Goal: Task Accomplishment & Management: Manage account settings

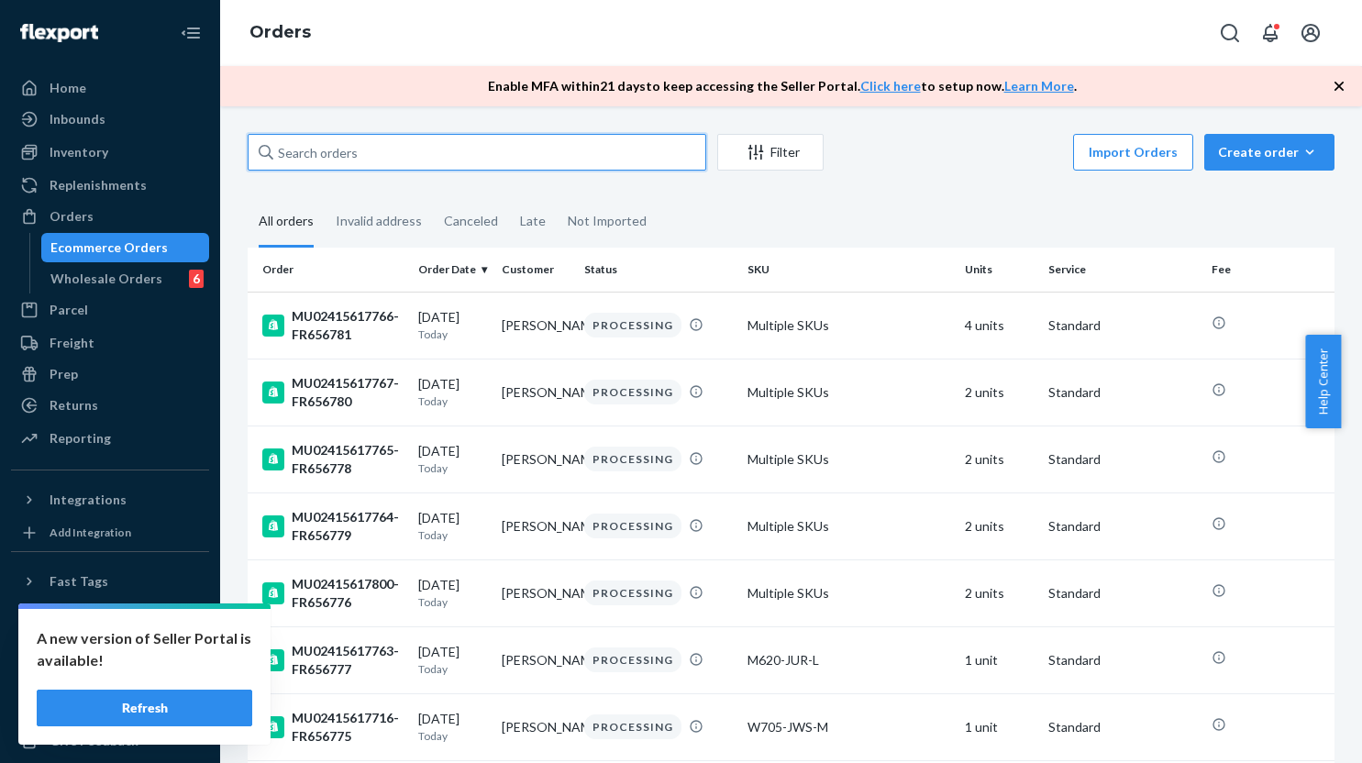
click at [413, 138] on input "text" at bounding box center [477, 152] width 459 height 37
click at [441, 149] on input "text" at bounding box center [477, 152] width 459 height 37
paste input "MU02415616989"
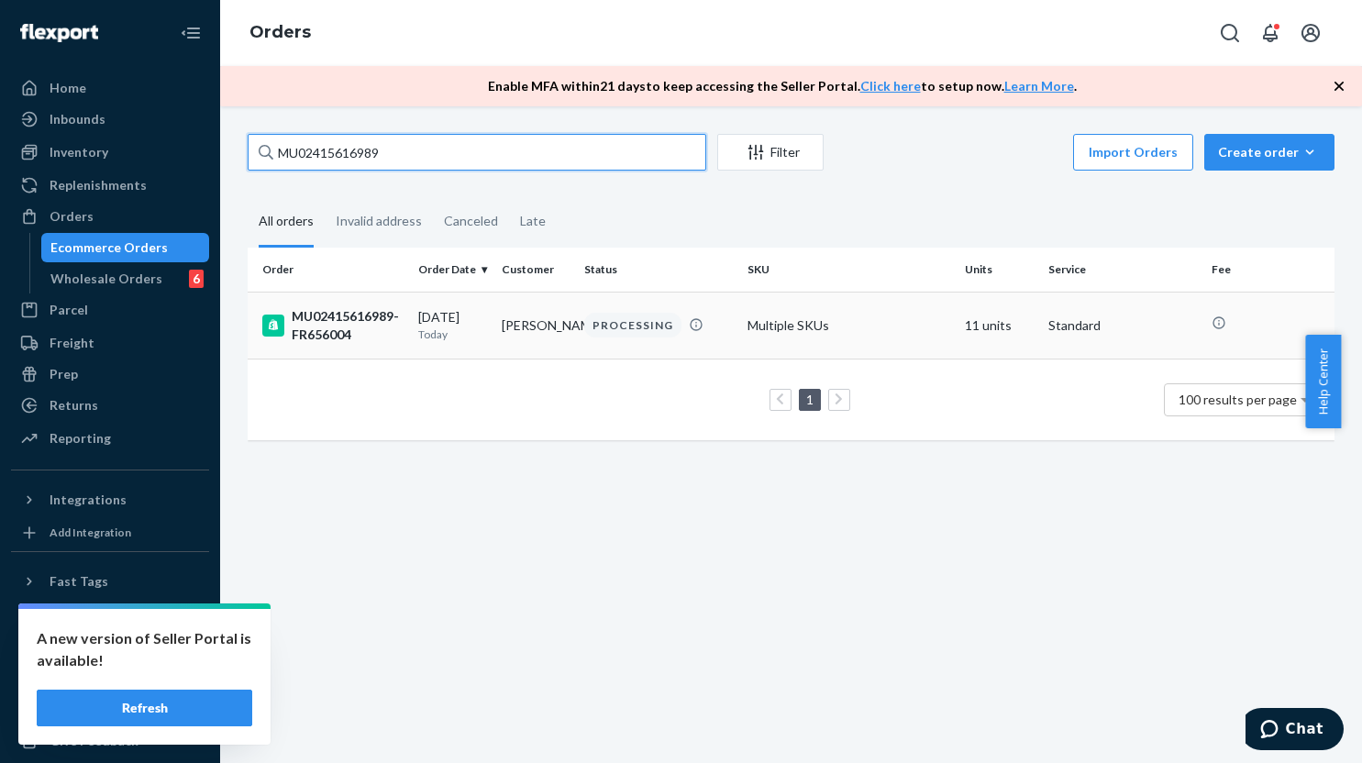
type input "MU02415616989"
click at [518, 331] on td "[PERSON_NAME]" at bounding box center [535, 325] width 83 height 67
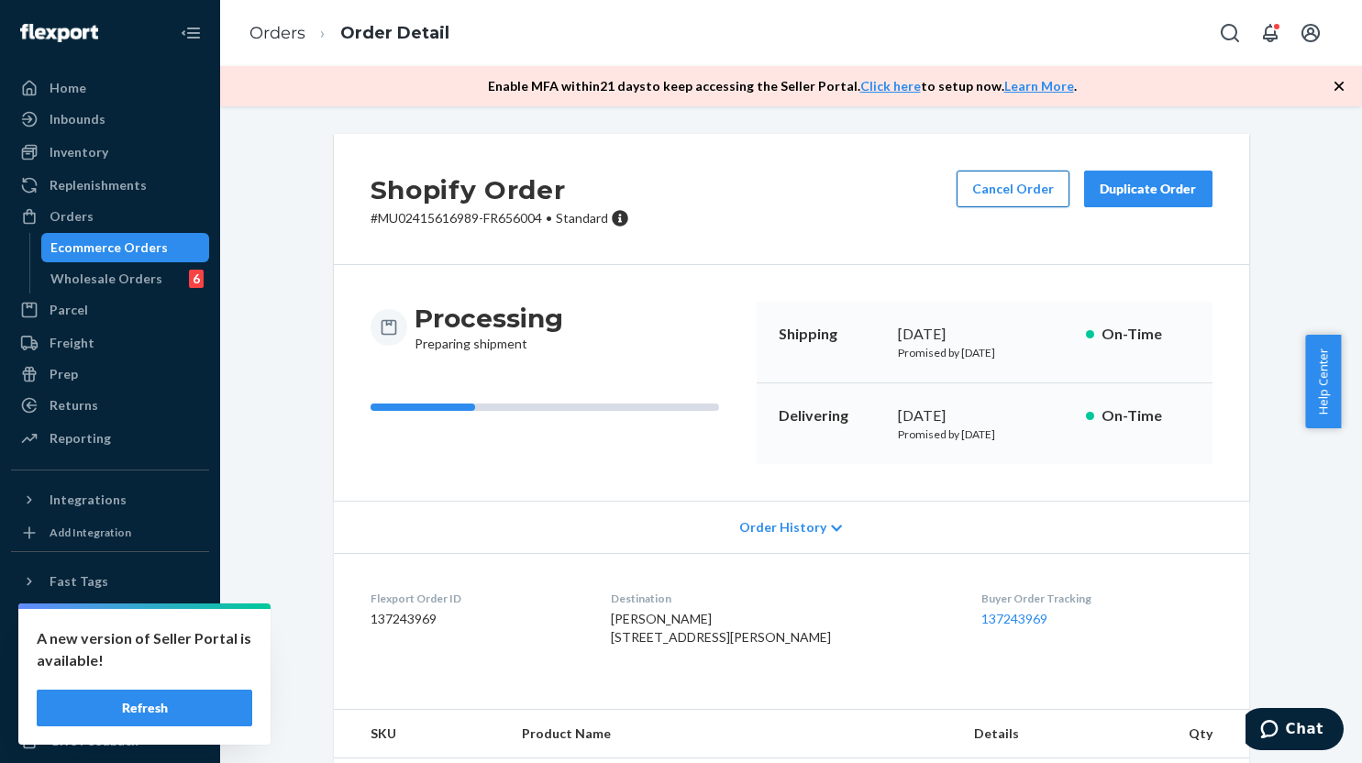
click at [982, 185] on button "Cancel Order" at bounding box center [1013, 189] width 113 height 37
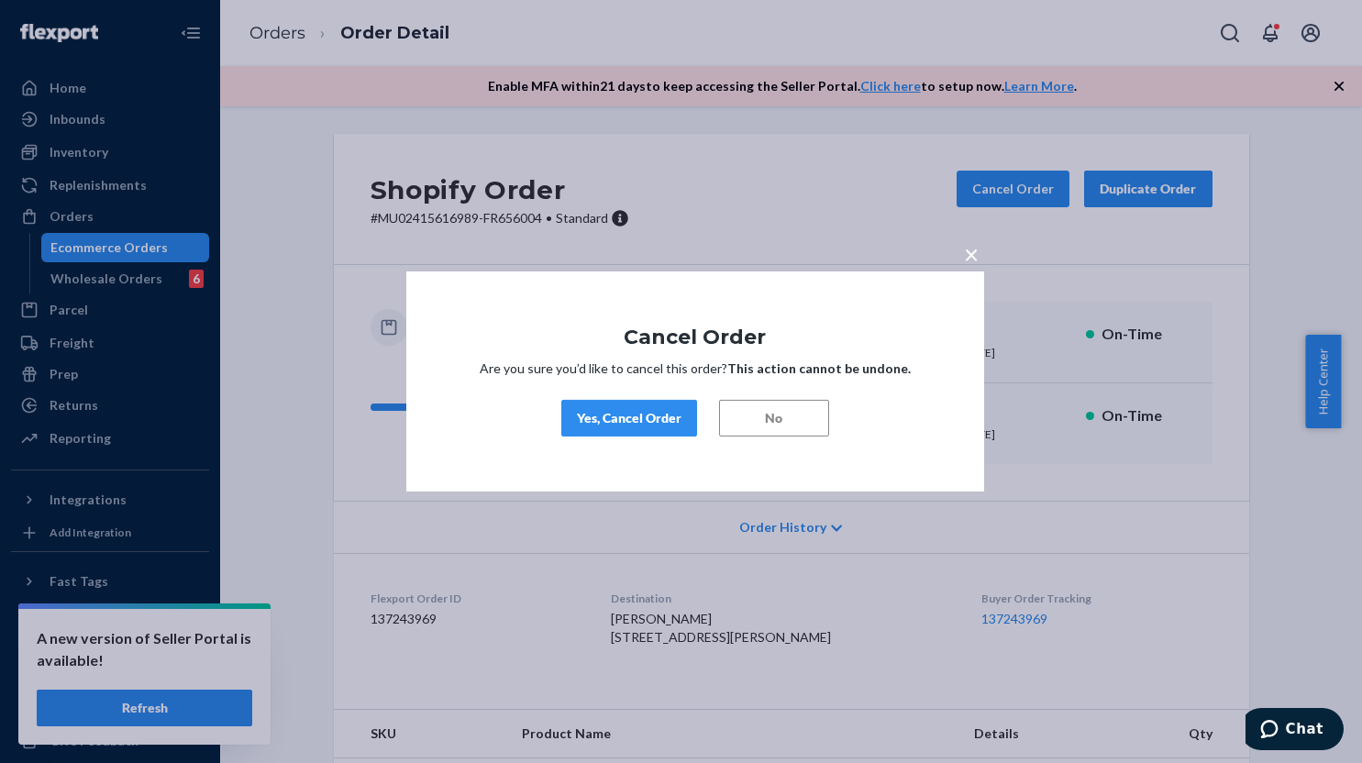
click at [601, 429] on button "Yes, Cancel Order" at bounding box center [629, 418] width 136 height 37
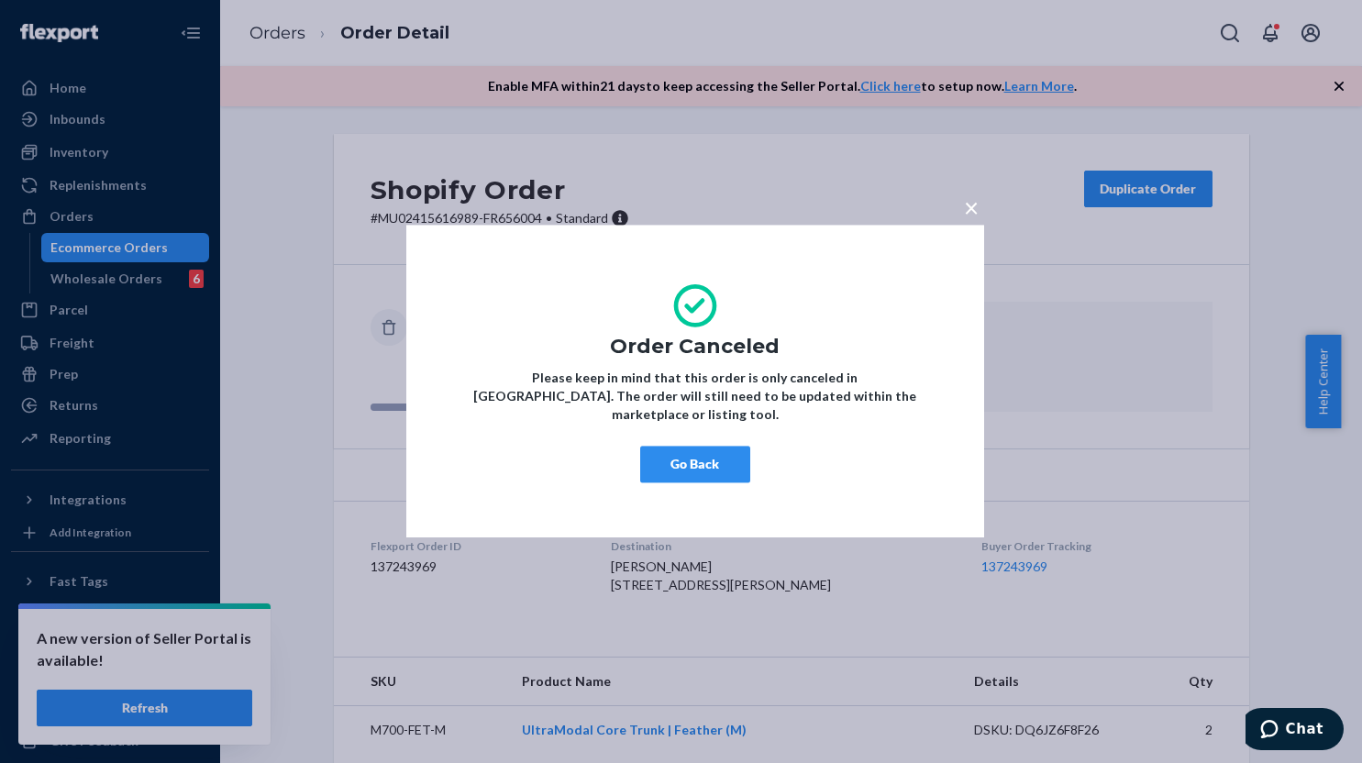
click at [796, 611] on div "× Order Canceled Please keep in mind that this order is only canceled in [GEOGR…" at bounding box center [681, 381] width 1362 height 763
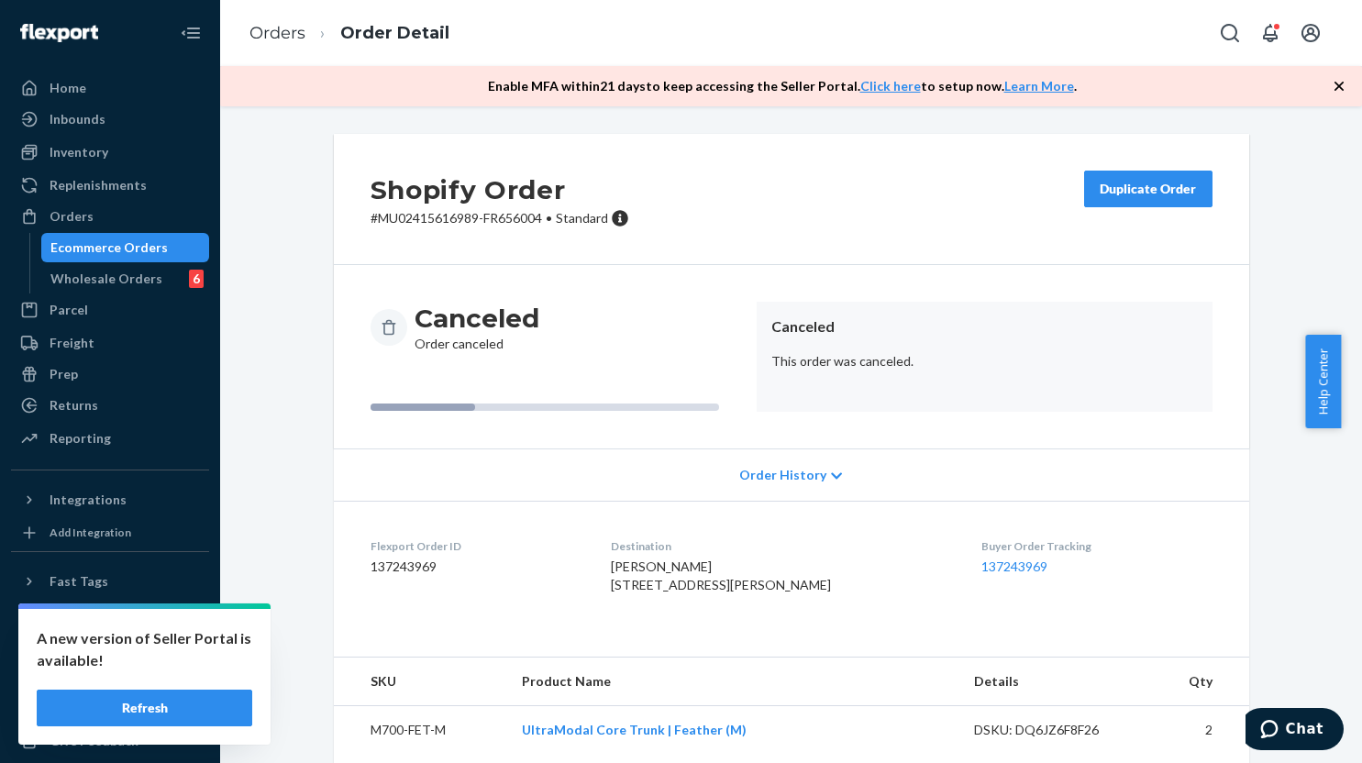
click at [290, 547] on div "Shopify Order # MU02415616989-FR656004 • Standard Duplicate Order Canceled Orde…" at bounding box center [791, 598] width 1114 height 928
click at [290, 586] on div "Shopify Order # MU02415616989-FR656004 • Standard Duplicate Order Canceled Orde…" at bounding box center [791, 598] width 1114 height 928
click at [81, 221] on div "Orders" at bounding box center [72, 216] width 44 height 18
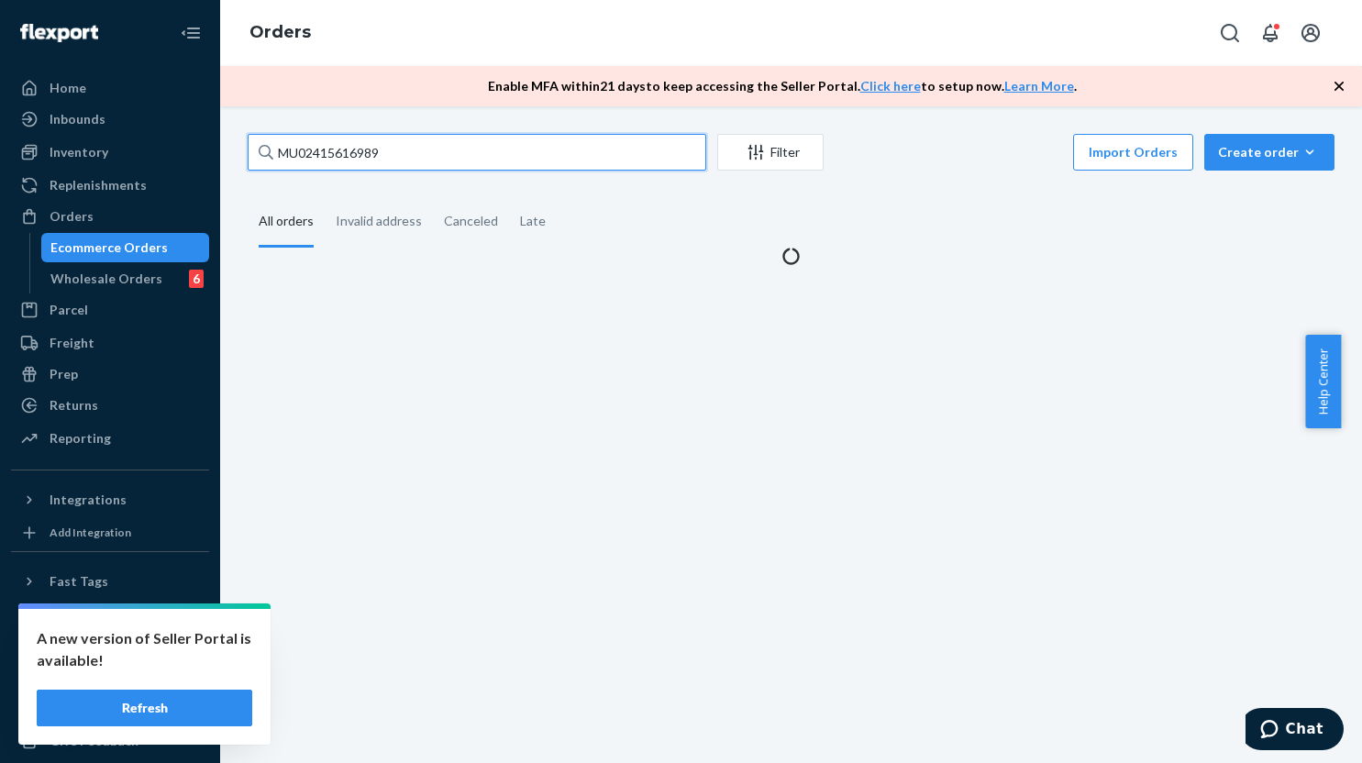
click at [470, 146] on input "MU02415616989" at bounding box center [477, 152] width 459 height 37
paste input "2778"
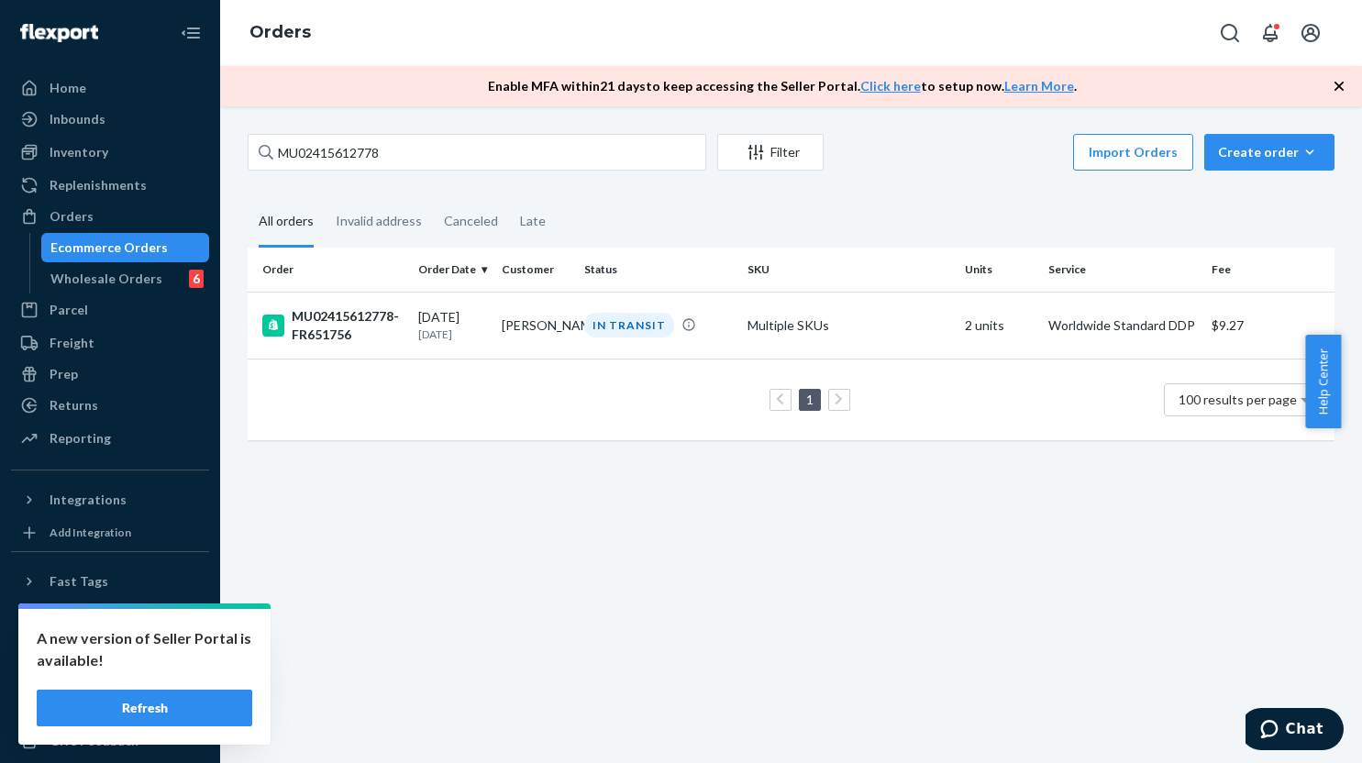
click at [503, 658] on div "MU02415612778 Filter Import Orders Create order Ecommerce order Removal order A…" at bounding box center [791, 434] width 1142 height 657
drag, startPoint x: 105, startPoint y: 204, endPoint x: 254, endPoint y: 182, distance: 150.2
click at [105, 204] on div "Orders" at bounding box center [110, 217] width 194 height 26
click at [415, 152] on input "MU02415612778" at bounding box center [477, 152] width 459 height 37
paste input "586"
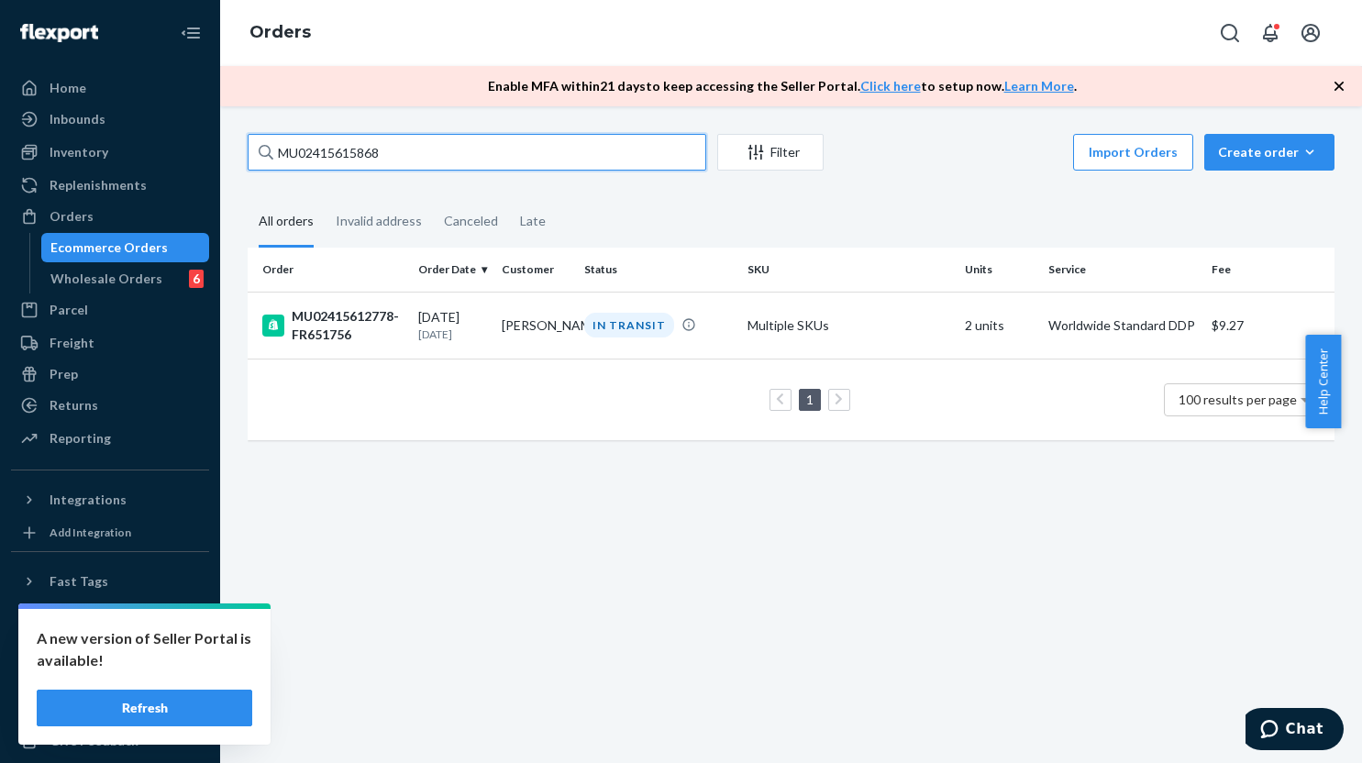
type input "MU02415615868"
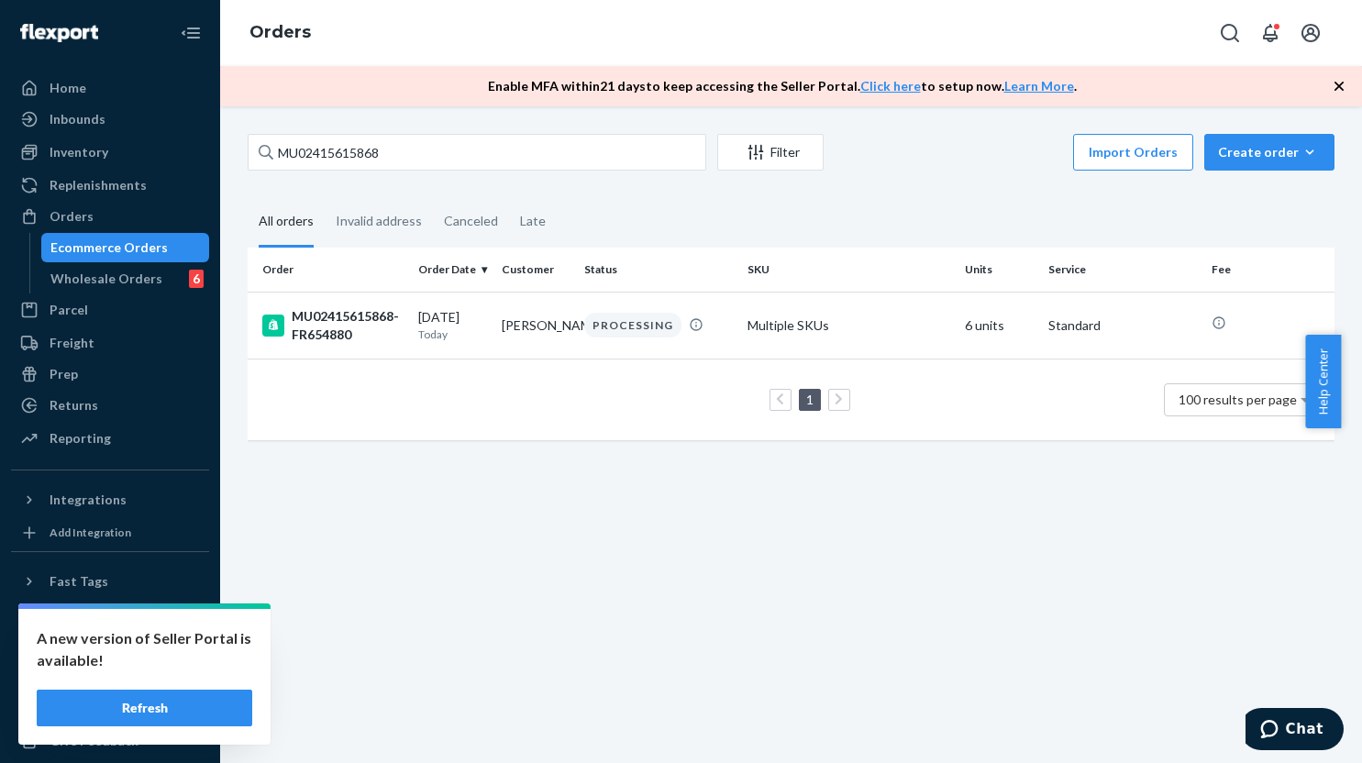
click at [581, 617] on div "MU02415615868 Filter Import Orders Create order Ecommerce order Removal order A…" at bounding box center [791, 434] width 1142 height 657
click at [547, 326] on td "[PERSON_NAME]" at bounding box center [535, 325] width 83 height 67
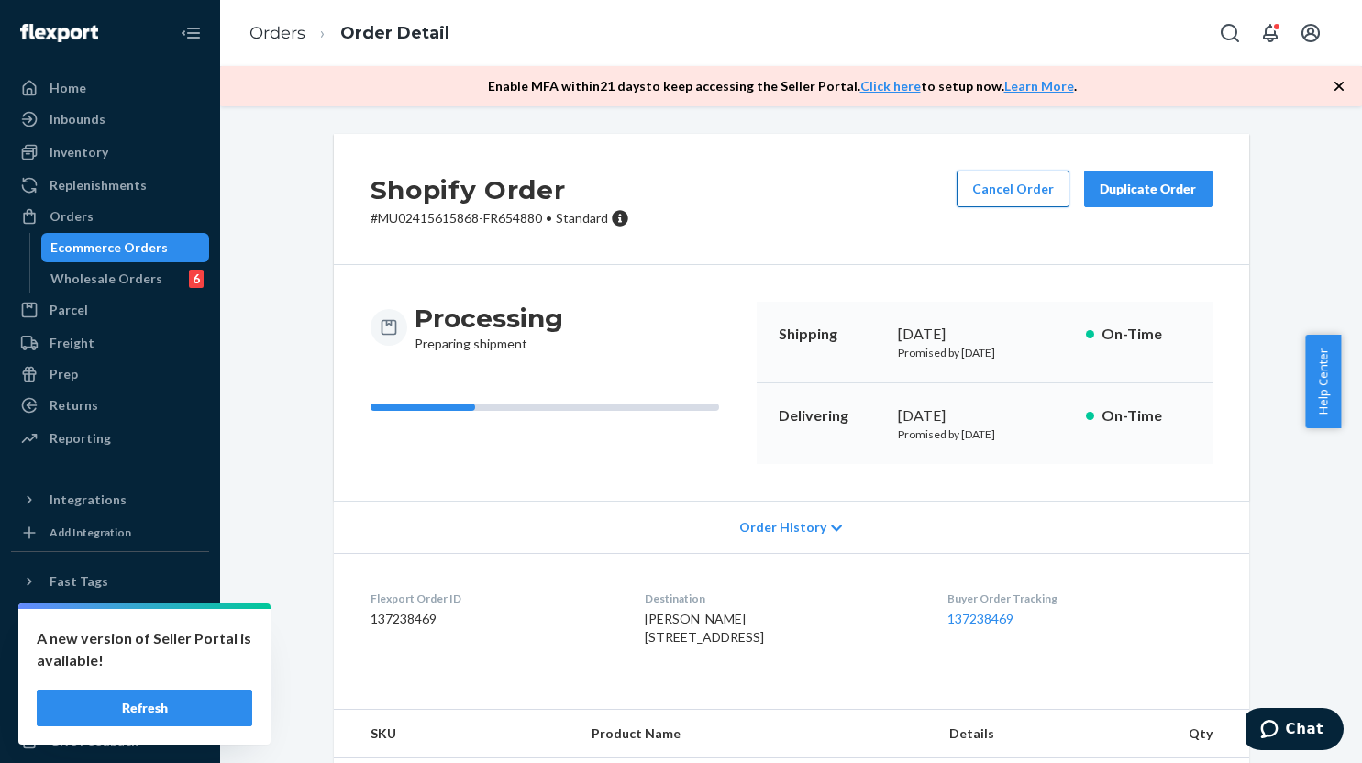
click at [974, 188] on button "Cancel Order" at bounding box center [1013, 189] width 113 height 37
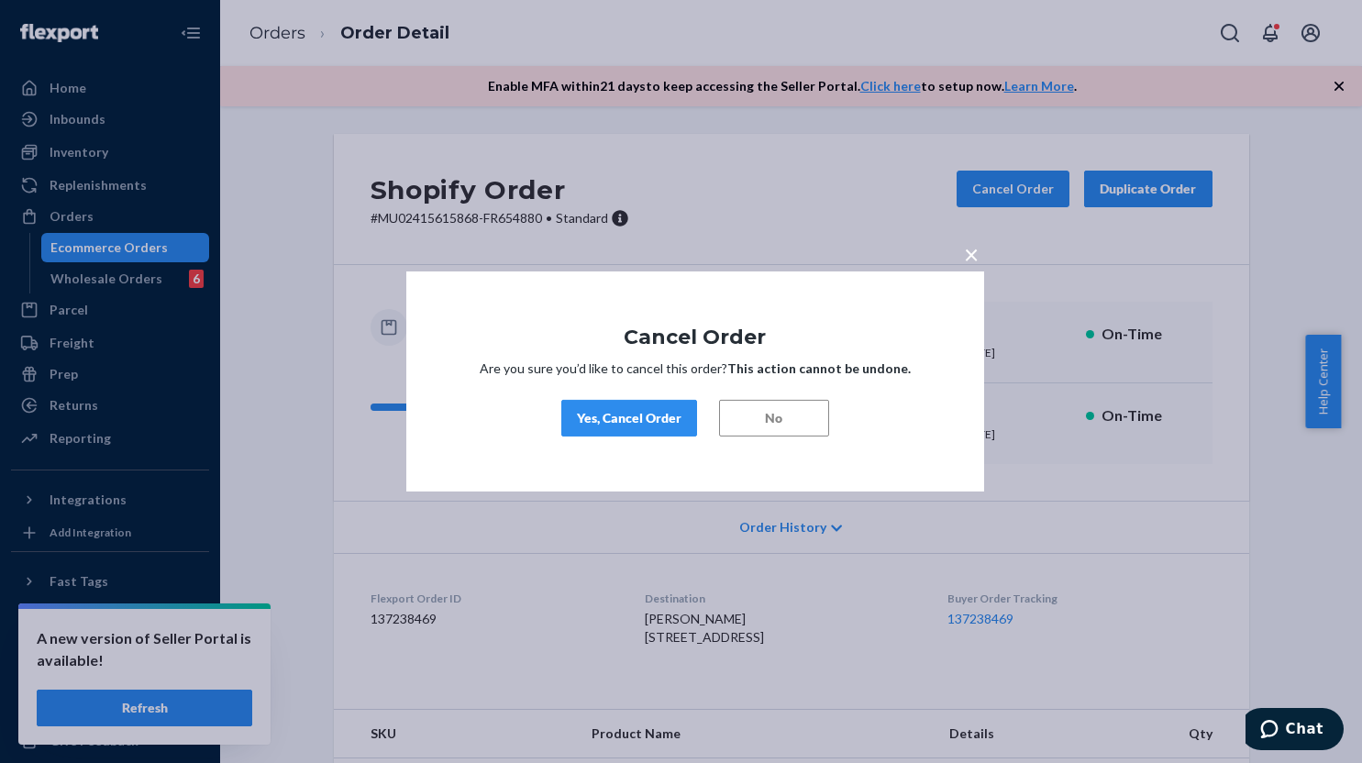
click at [636, 430] on button "Yes, Cancel Order" at bounding box center [629, 418] width 136 height 37
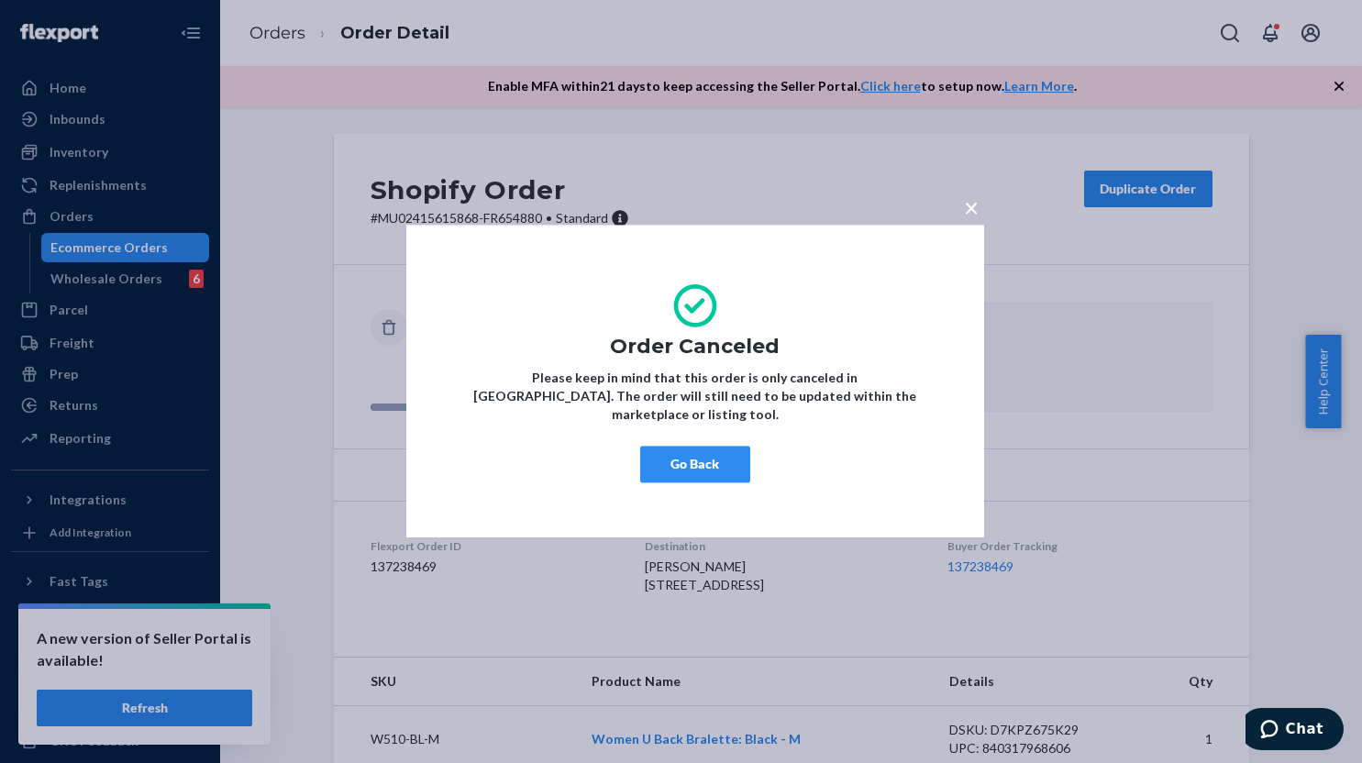
drag, startPoint x: 672, startPoint y: 452, endPoint x: 1195, endPoint y: 438, distance: 522.9
click at [672, 452] on button "Go Back" at bounding box center [695, 465] width 110 height 37
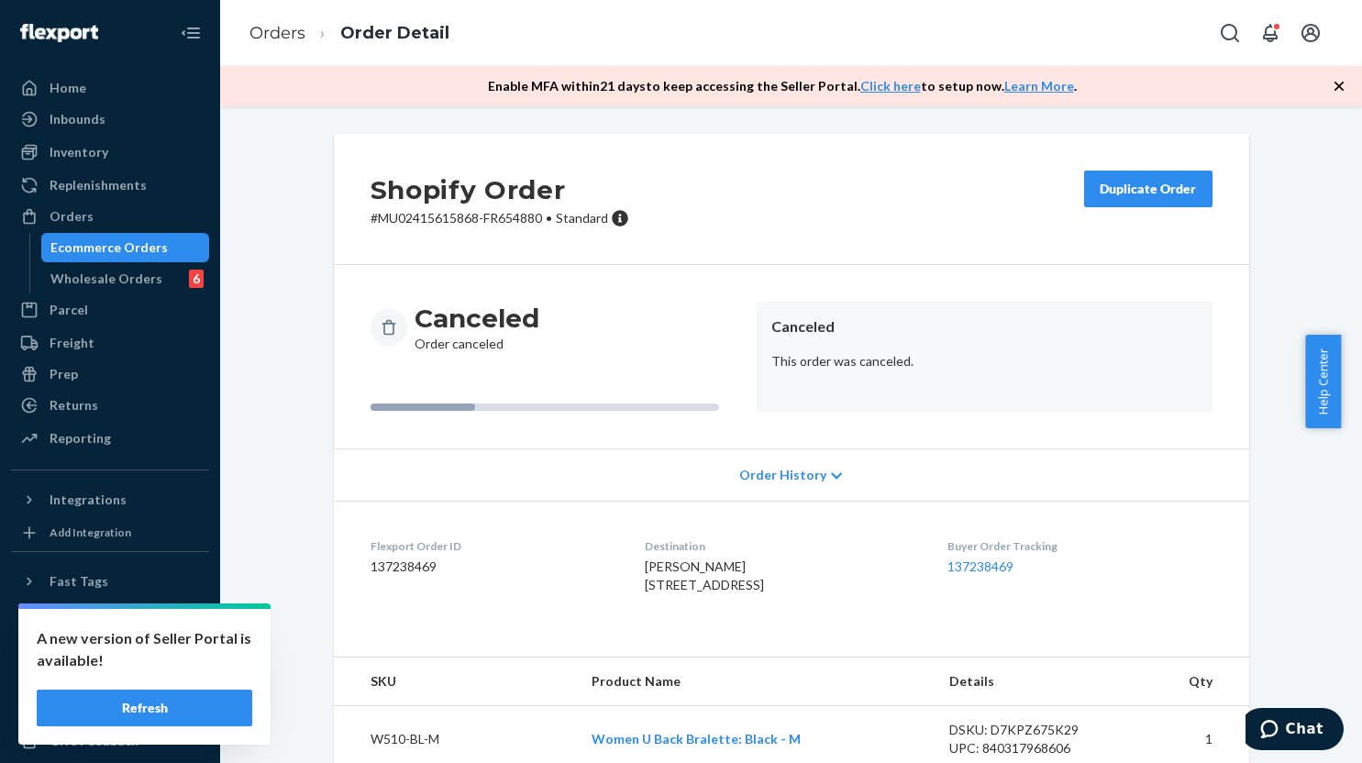
click at [495, 602] on div "Flexport Order ID 137238469" at bounding box center [492, 569] width 245 height 63
click at [301, 565] on div "Shopify Order # MU02415615868-FR654880 • Standard Duplicate Order Canceled Orde…" at bounding box center [791, 611] width 1114 height 954
click at [118, 223] on div "Orders" at bounding box center [110, 217] width 194 height 26
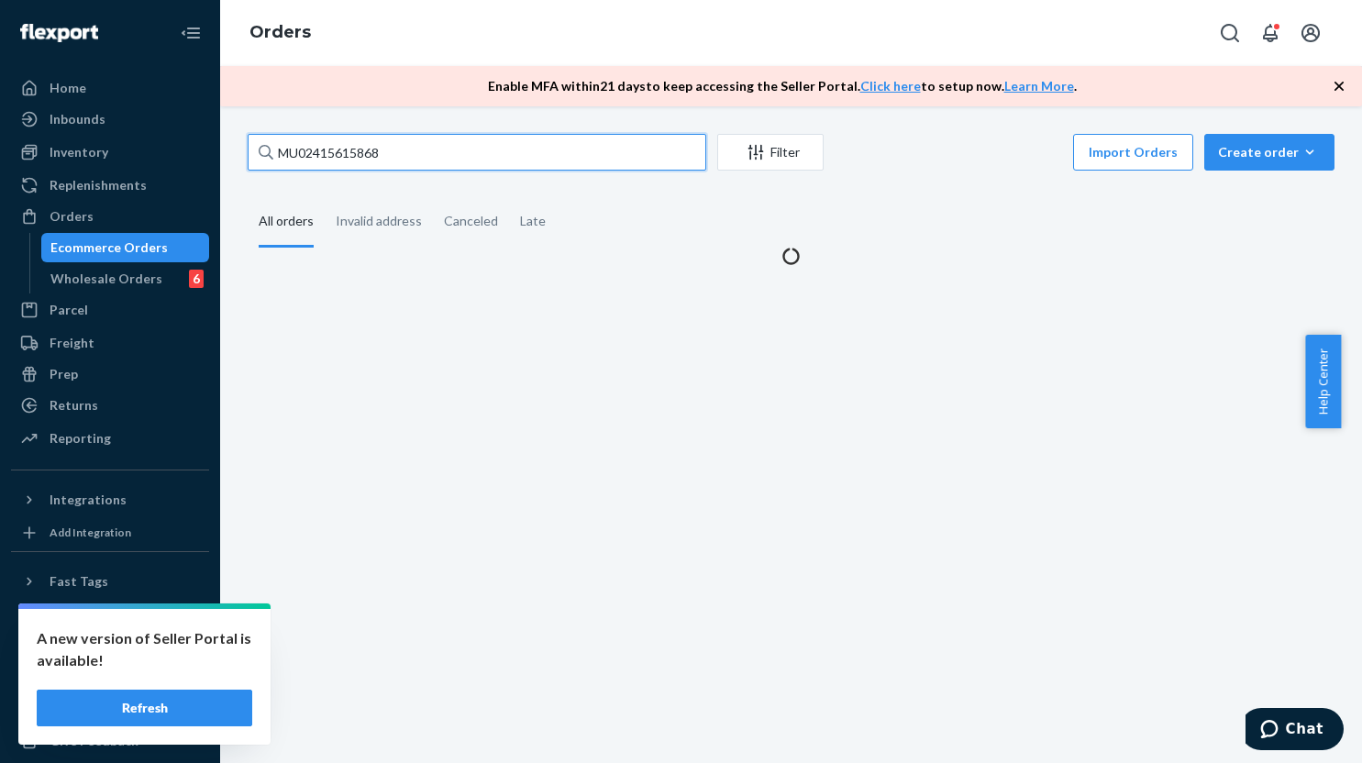
click at [543, 149] on input "MU02415615868" at bounding box center [477, 152] width 459 height 37
paste input "780"
click at [543, 149] on input "MU02415615780" at bounding box center [477, 152] width 459 height 37
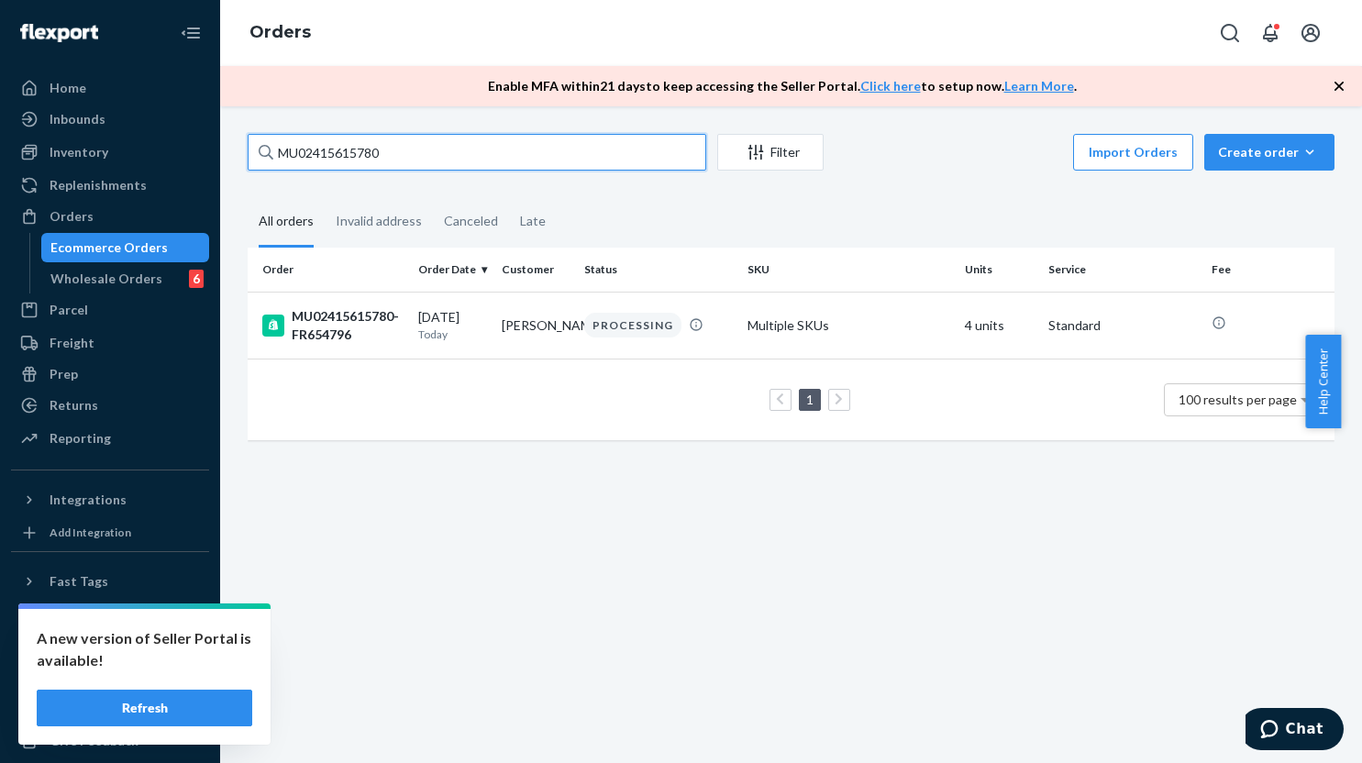
click at [548, 149] on input "MU02415615780" at bounding box center [477, 152] width 459 height 37
paste input "text"
type input "MU02415615780"
click at [590, 330] on div "PROCESSING" at bounding box center [632, 325] width 97 height 25
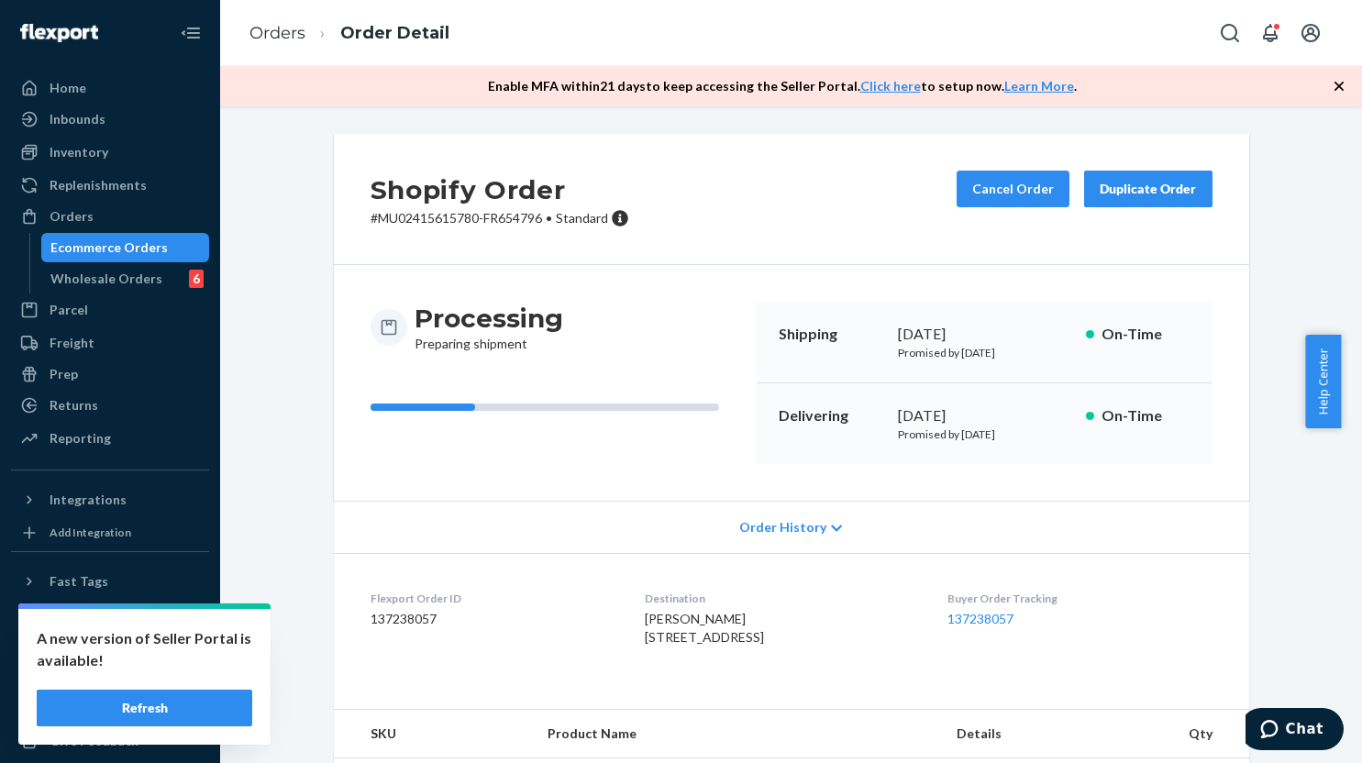
click at [788, 220] on div "Shopify Order # MU02415615780-FR654796 • Standard Cancel Order Duplicate Order" at bounding box center [791, 199] width 915 height 131
click at [983, 195] on button "Cancel Order" at bounding box center [1013, 189] width 113 height 37
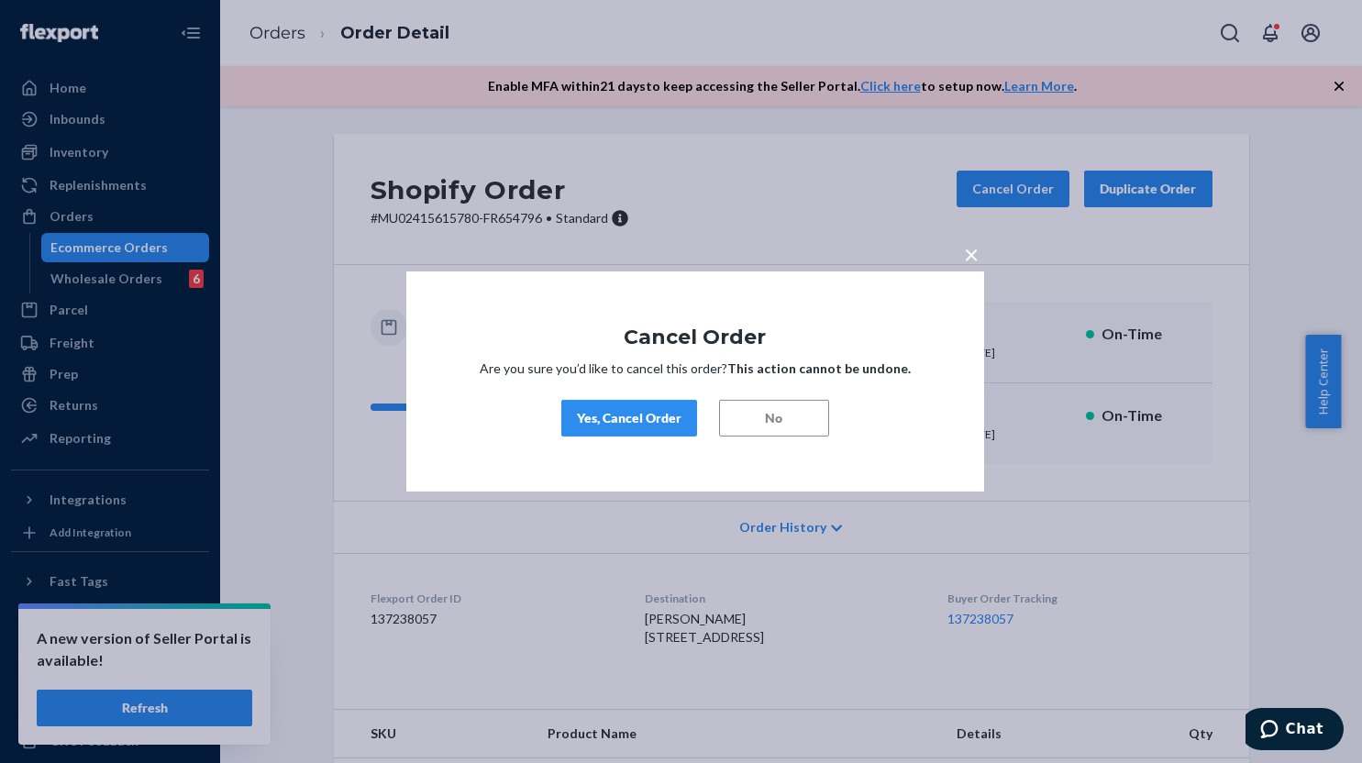
click at [636, 414] on div "Yes, Cancel Order" at bounding box center [629, 418] width 105 height 18
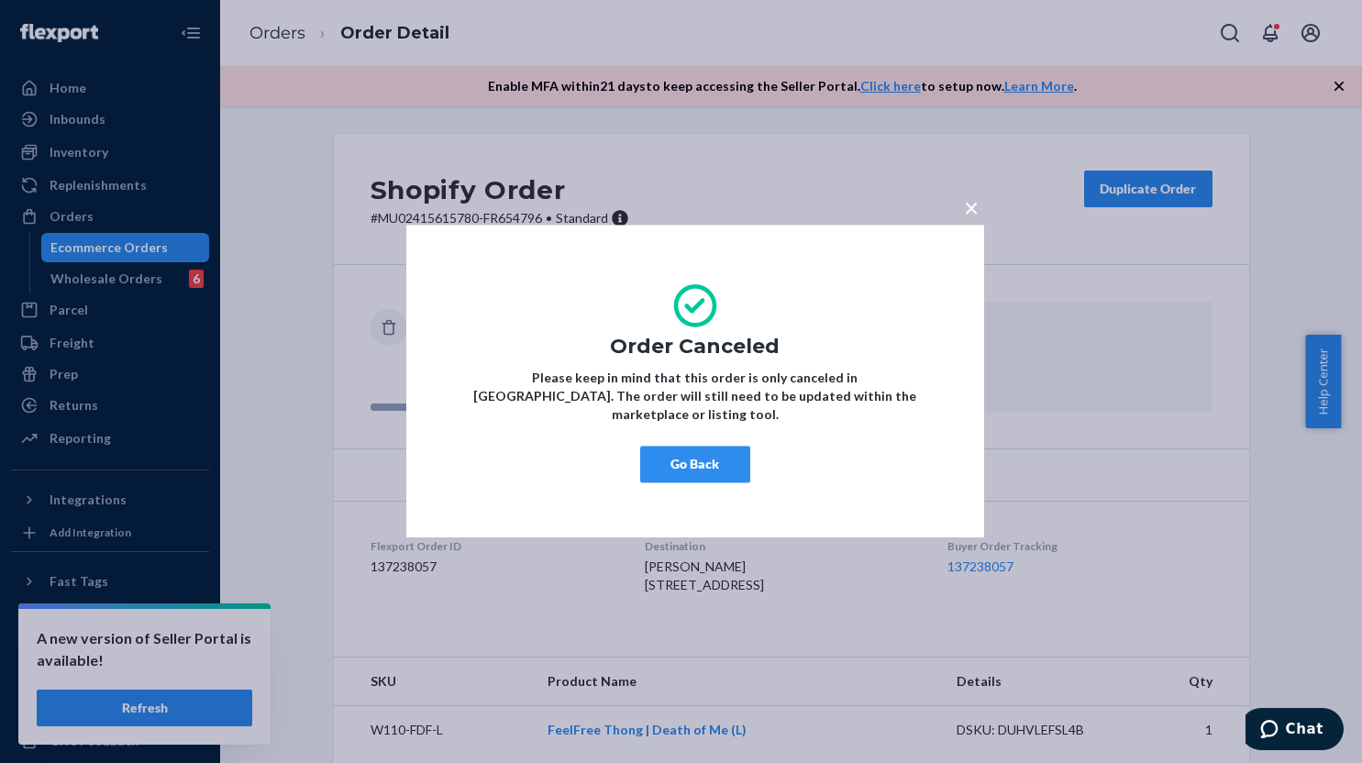
click at [708, 447] on button "Go Back" at bounding box center [695, 465] width 110 height 37
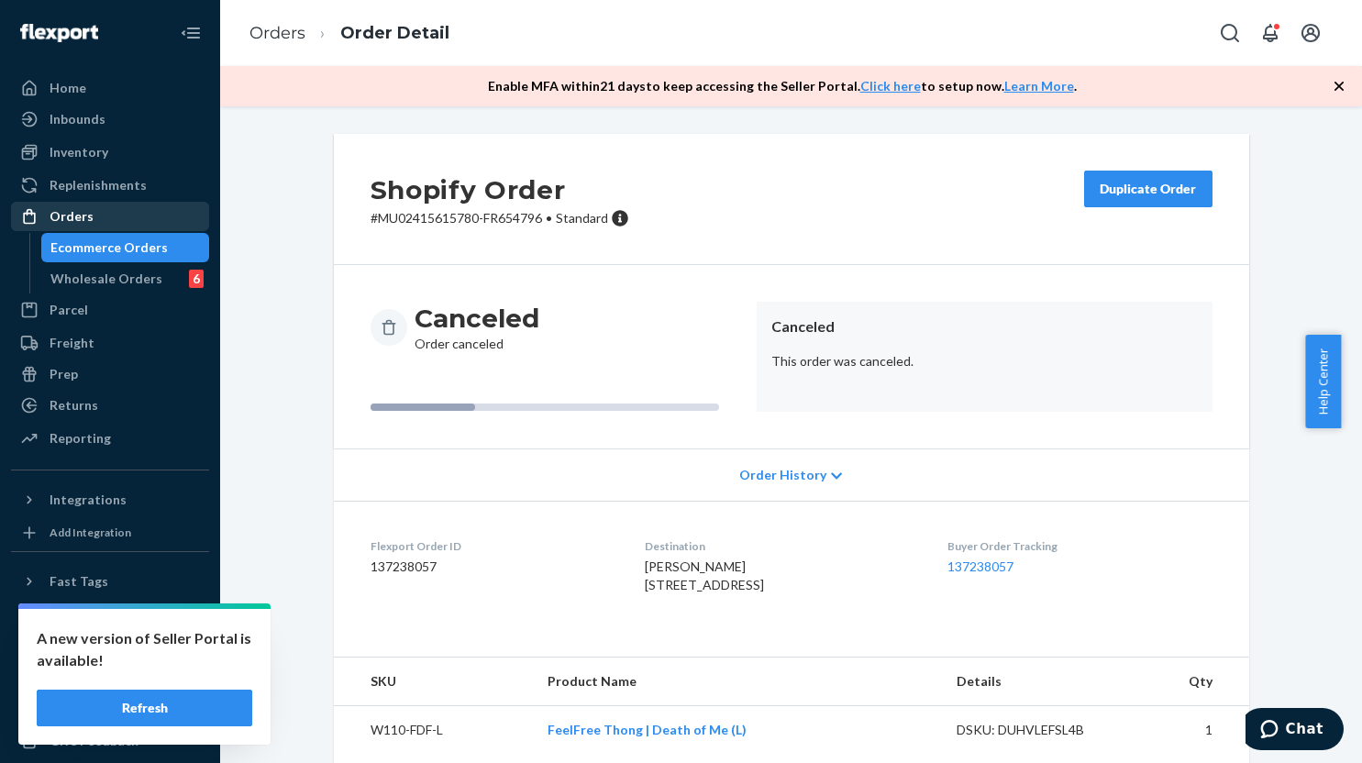
click at [61, 216] on div "Orders" at bounding box center [72, 216] width 44 height 18
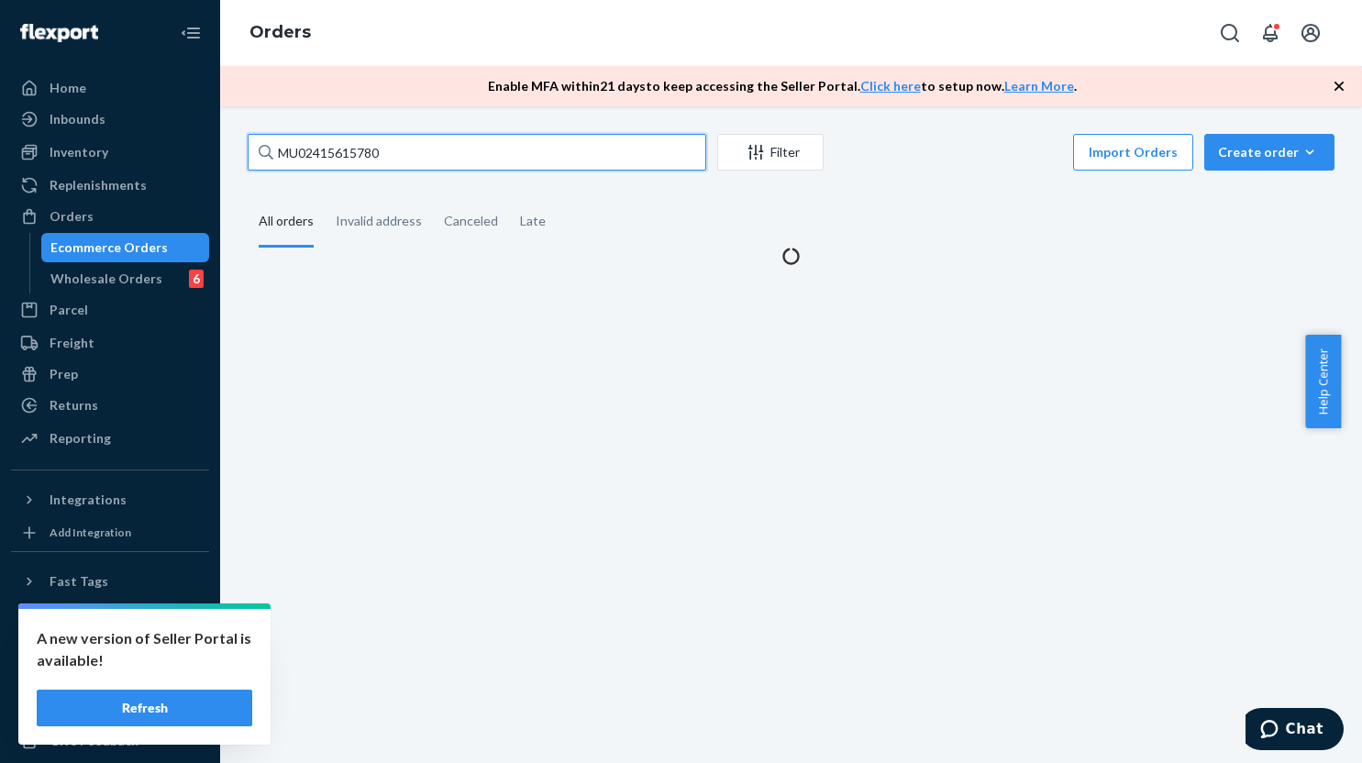
click at [531, 138] on input "MU02415615780" at bounding box center [477, 152] width 459 height 37
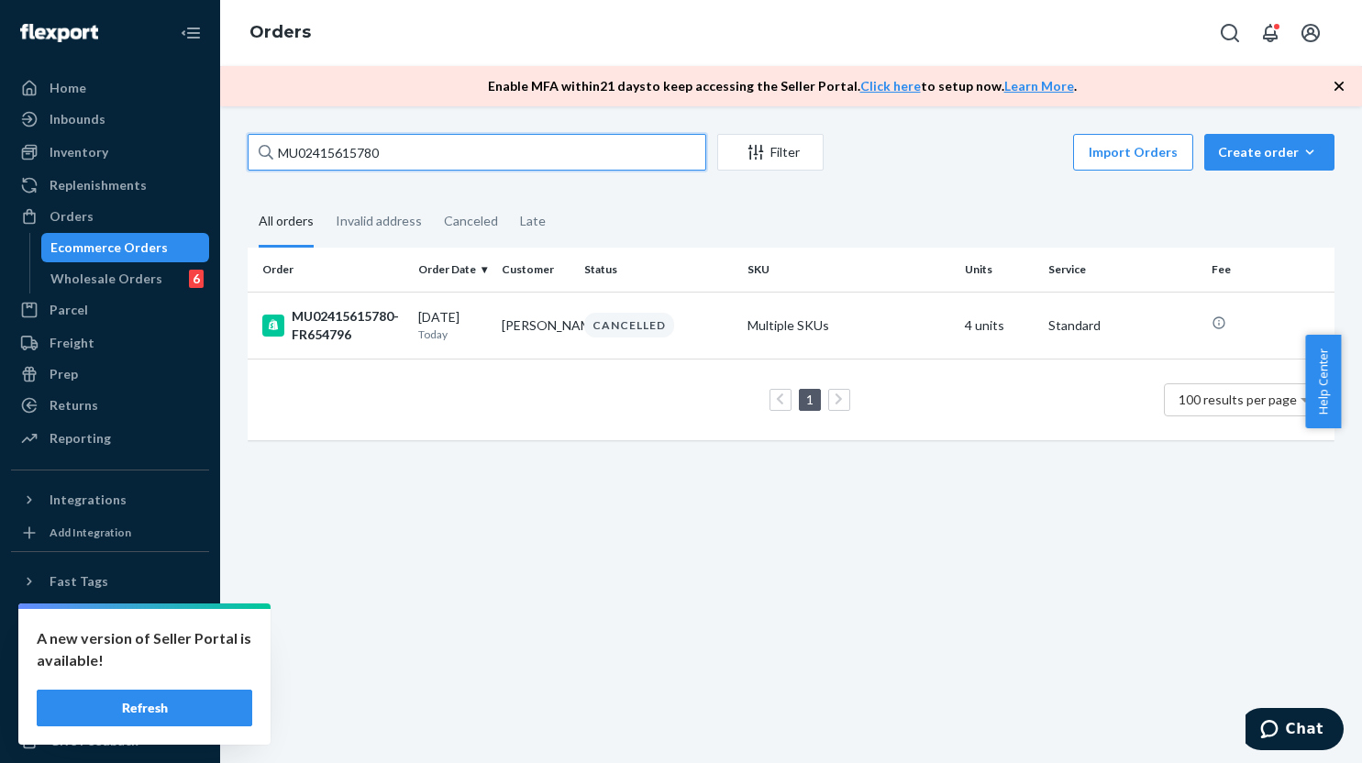
paste input "5"
type input "MU02415615785"
click at [557, 327] on td "[PERSON_NAME]" at bounding box center [535, 325] width 83 height 67
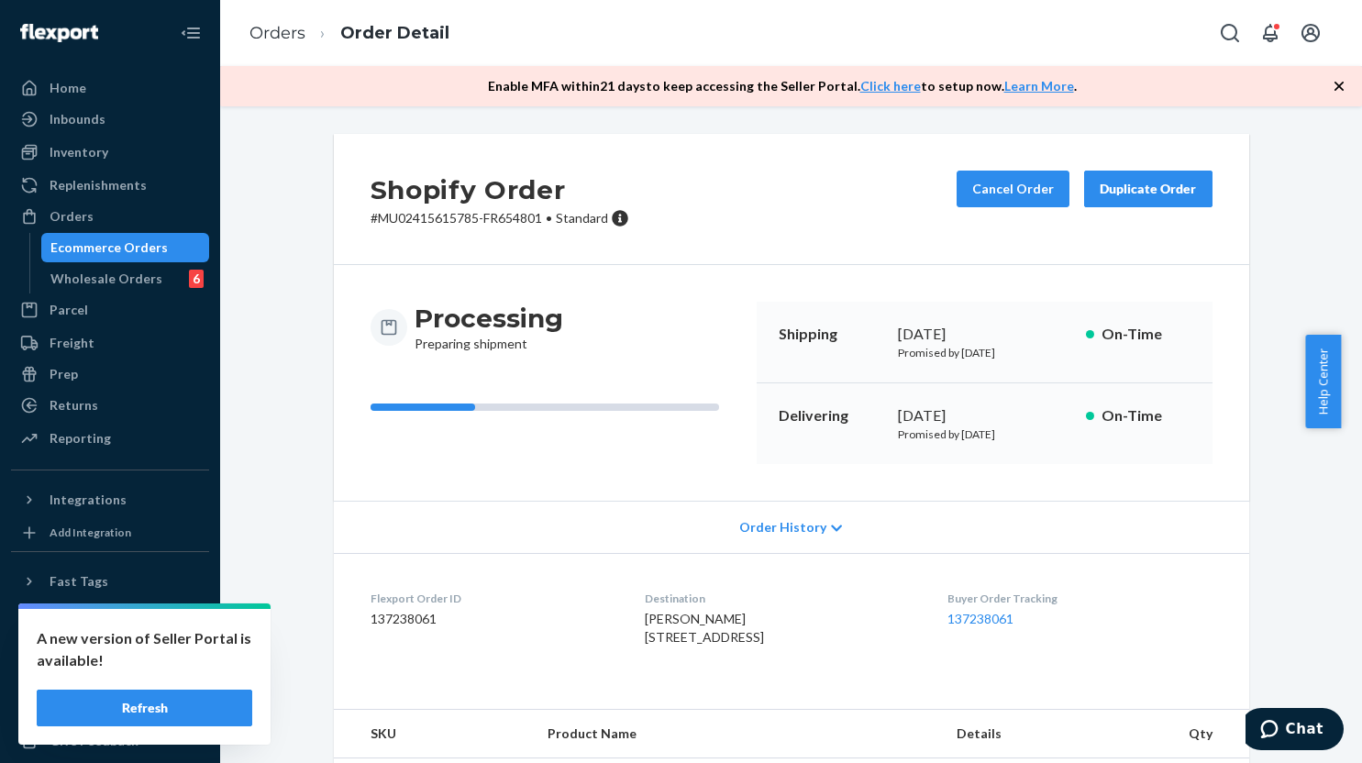
click at [638, 316] on div "Processing Preparing shipment" at bounding box center [555, 327] width 371 height 51
click at [1008, 198] on button "Cancel Order" at bounding box center [1013, 189] width 113 height 37
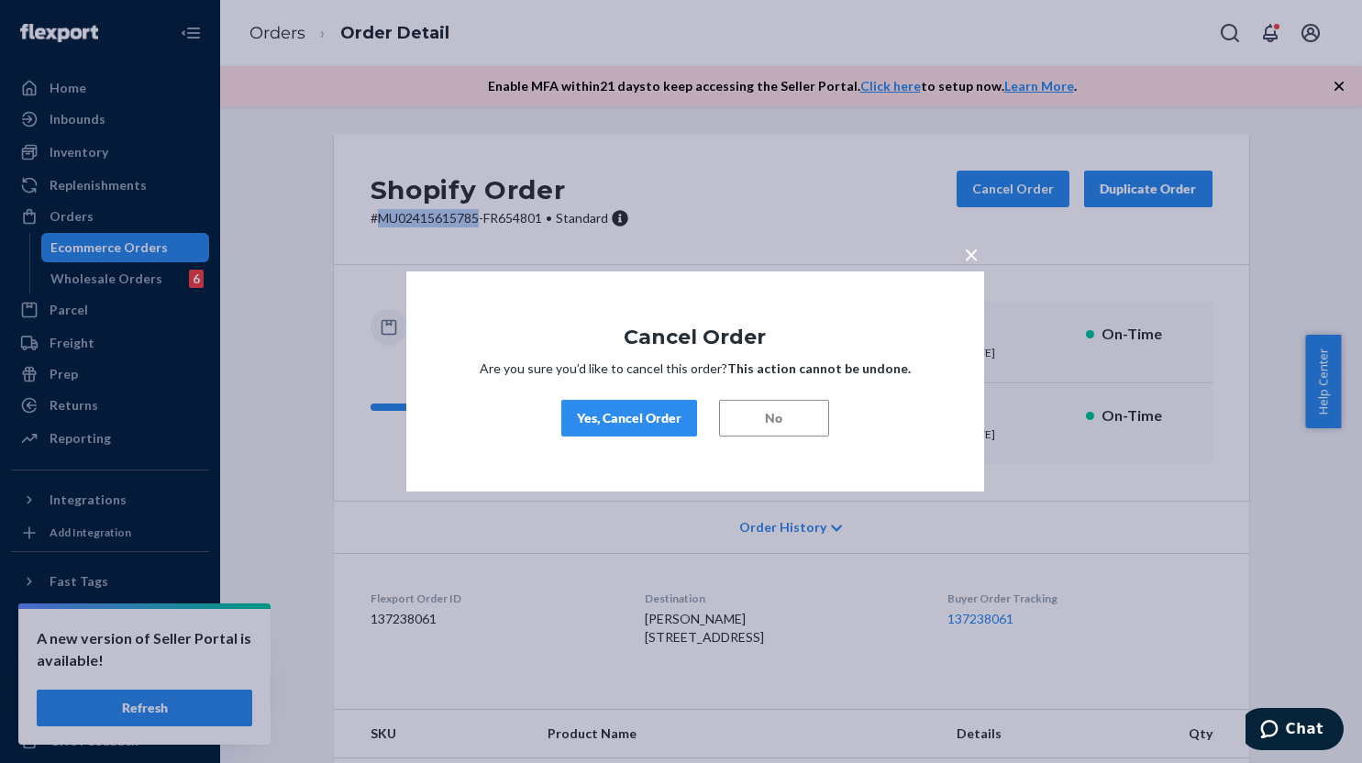
click at [627, 415] on div "Yes, Cancel Order" at bounding box center [629, 418] width 105 height 18
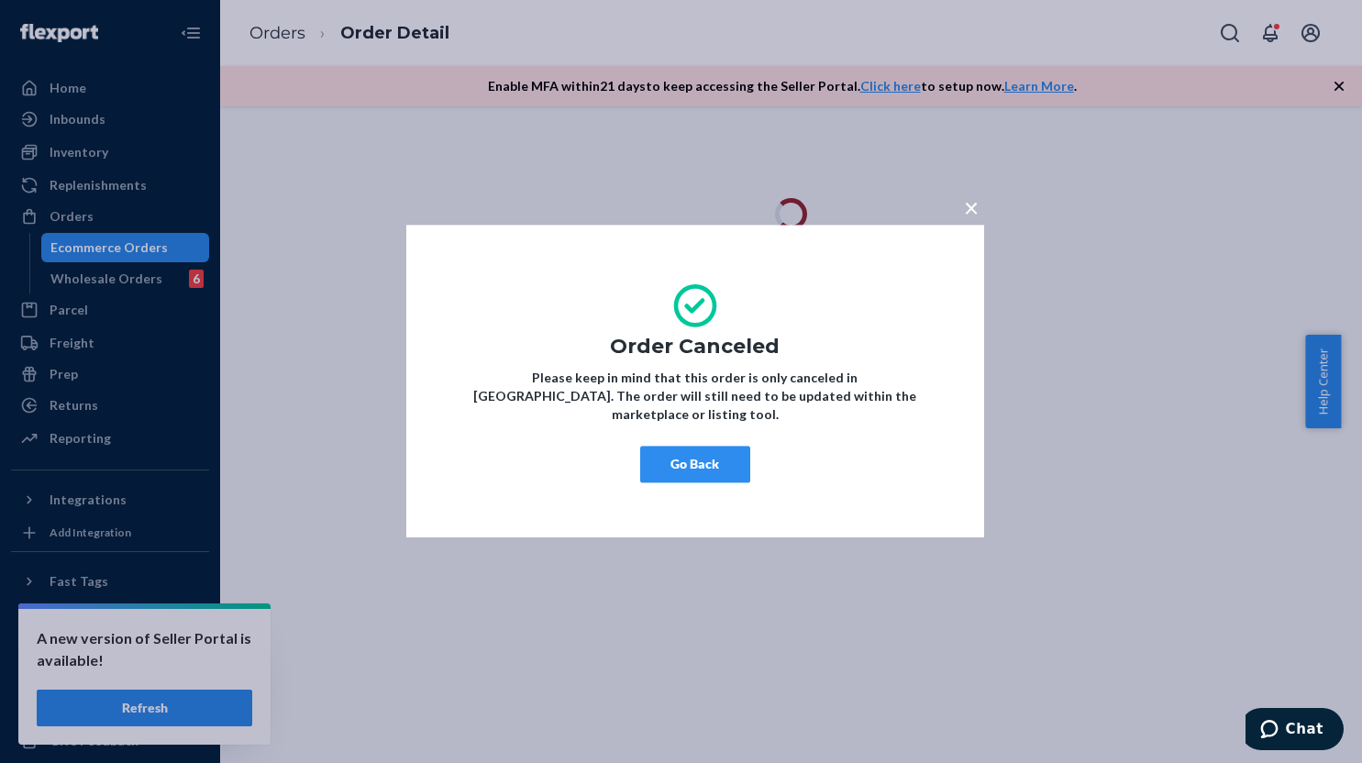
click at [722, 447] on button "Go Back" at bounding box center [695, 465] width 110 height 37
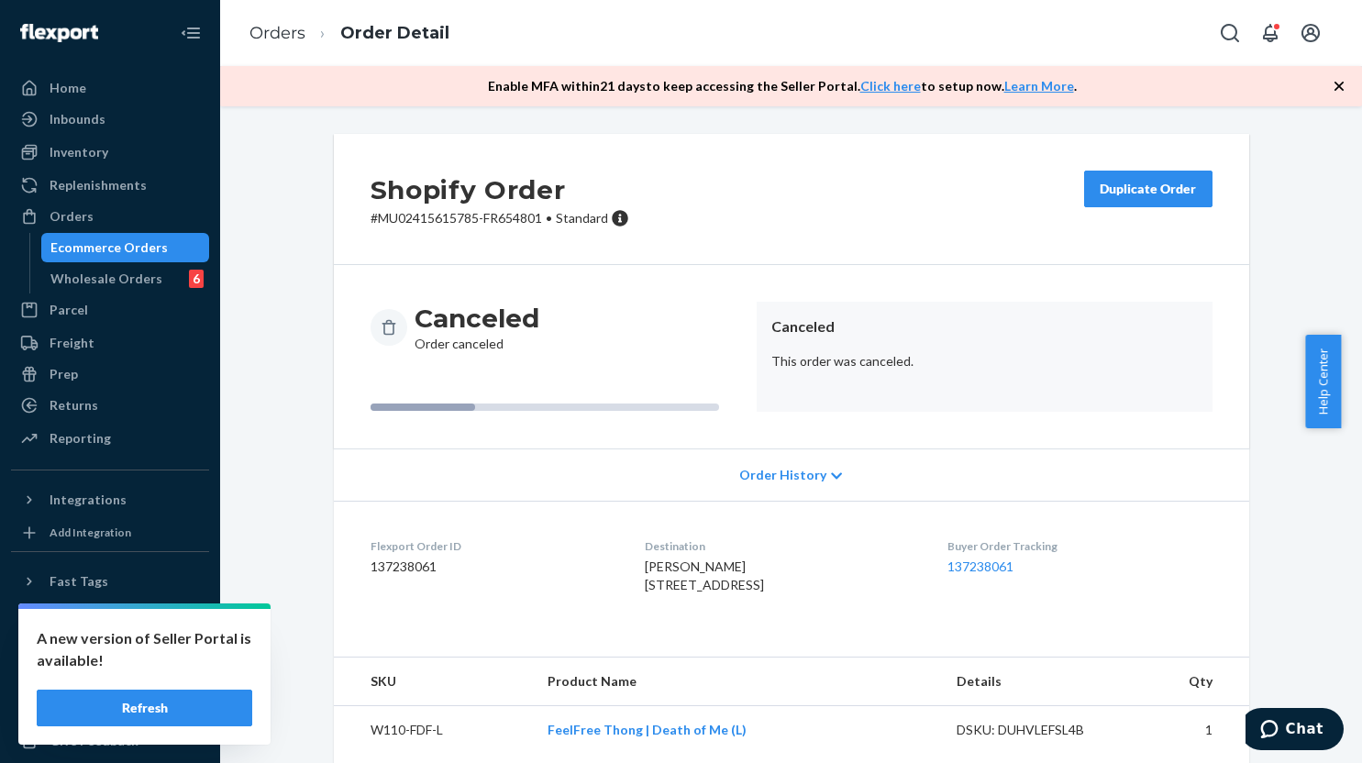
click at [1253, 605] on div "Shopify Order # MU02415615785-FR654801 • Standard Duplicate Order Canceled Orde…" at bounding box center [791, 535] width 1114 height 803
